Goal: Navigation & Orientation: Go to known website

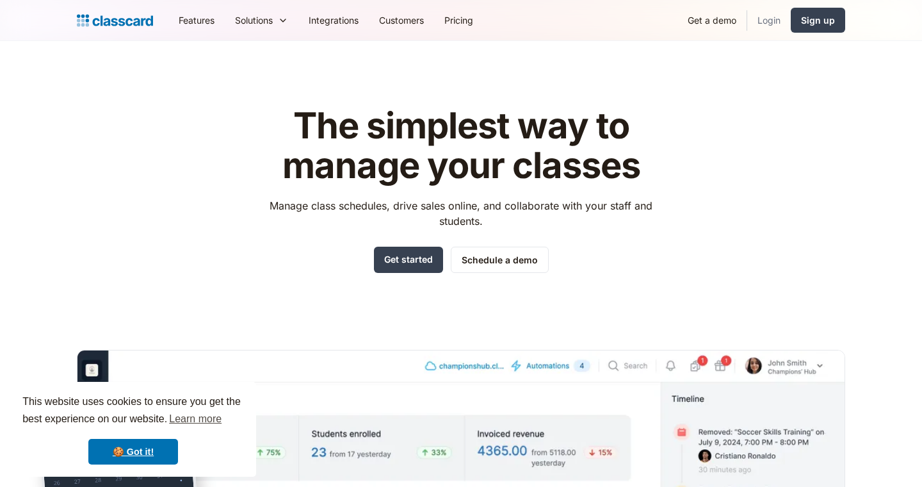
click at [764, 20] on link "Login" at bounding box center [769, 20] width 44 height 29
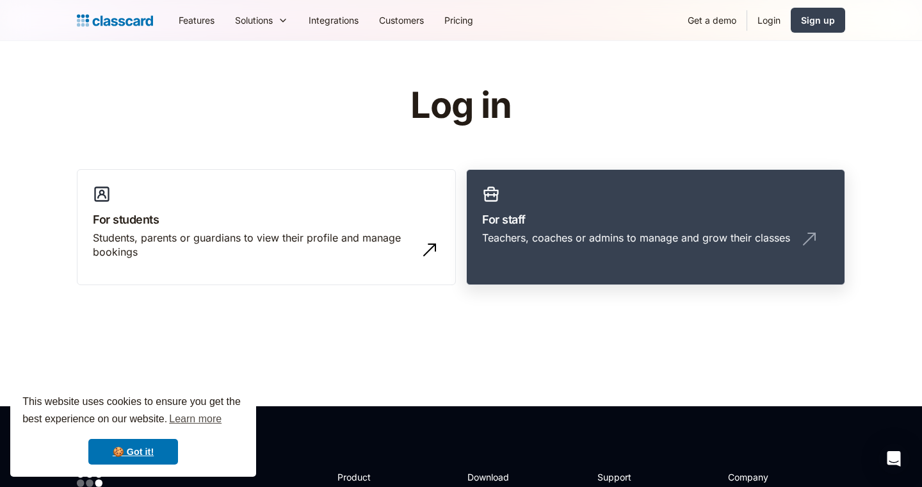
click at [725, 197] on link "For staff Teachers, coaches or admins to manage and grow their classes" at bounding box center [655, 227] width 379 height 117
